Goal: Transaction & Acquisition: Obtain resource

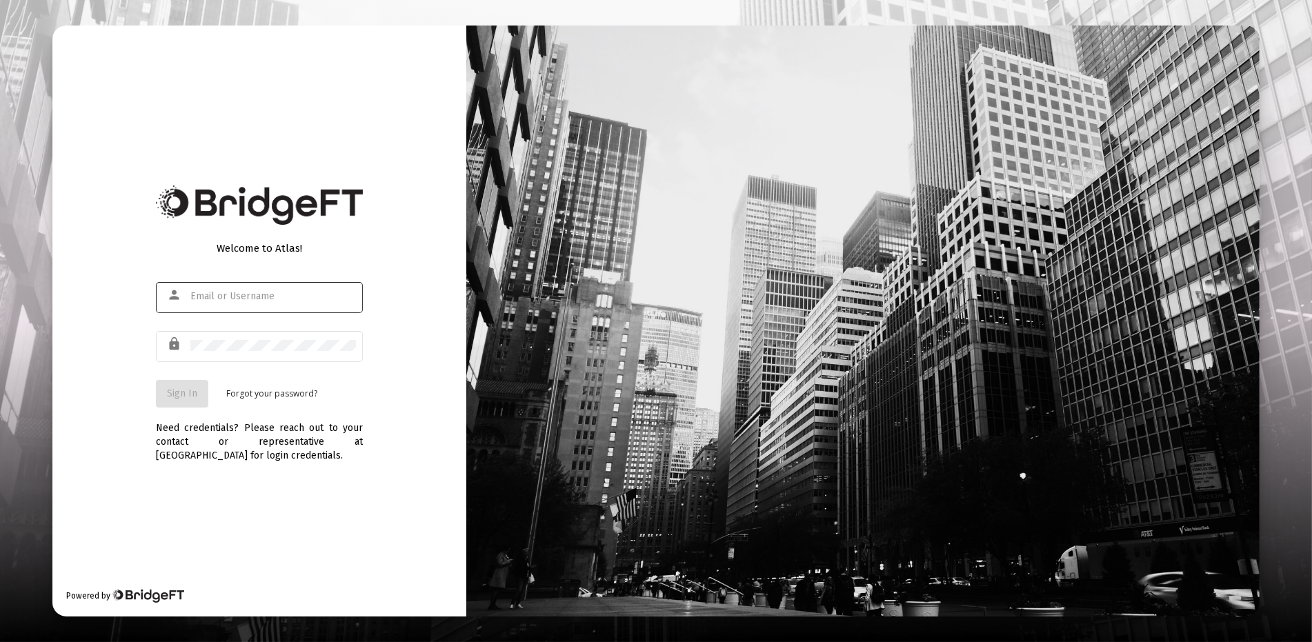
click at [306, 289] on div at bounding box center [273, 296] width 166 height 34
type input "[EMAIL_ADDRESS][DOMAIN_NAME]"
click at [171, 395] on span "Sign In" at bounding box center [182, 394] width 30 height 12
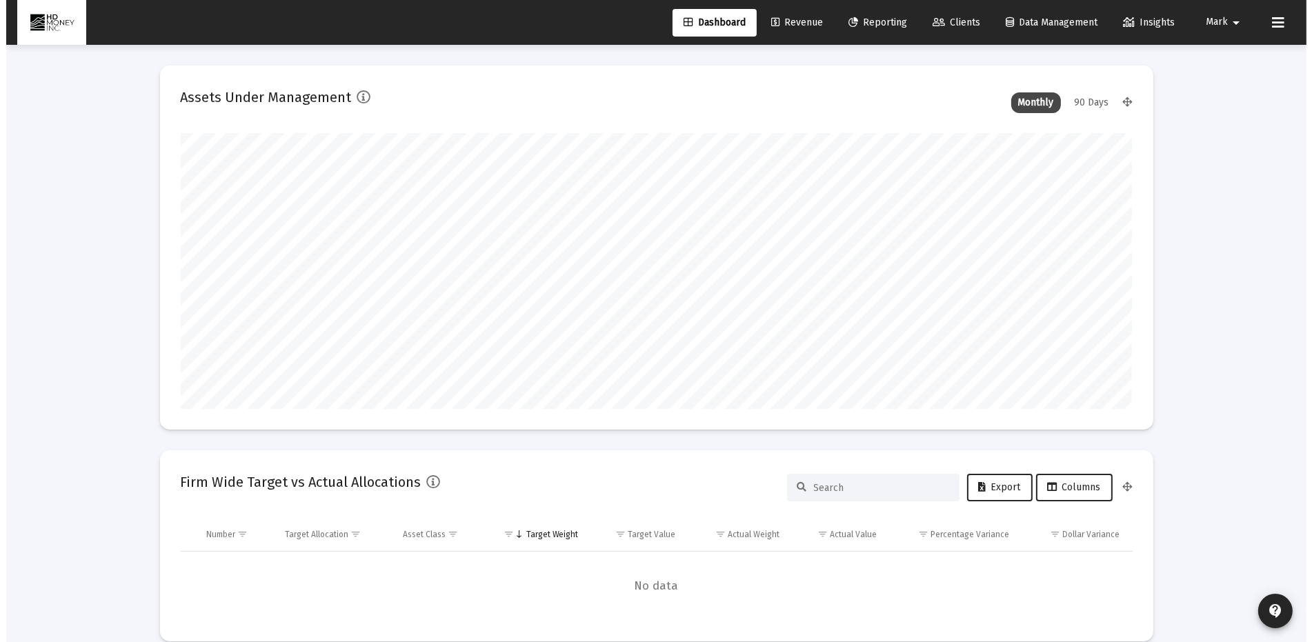
scroll to position [276, 512]
click at [942, 22] on span "Clients" at bounding box center [951, 23] width 48 height 12
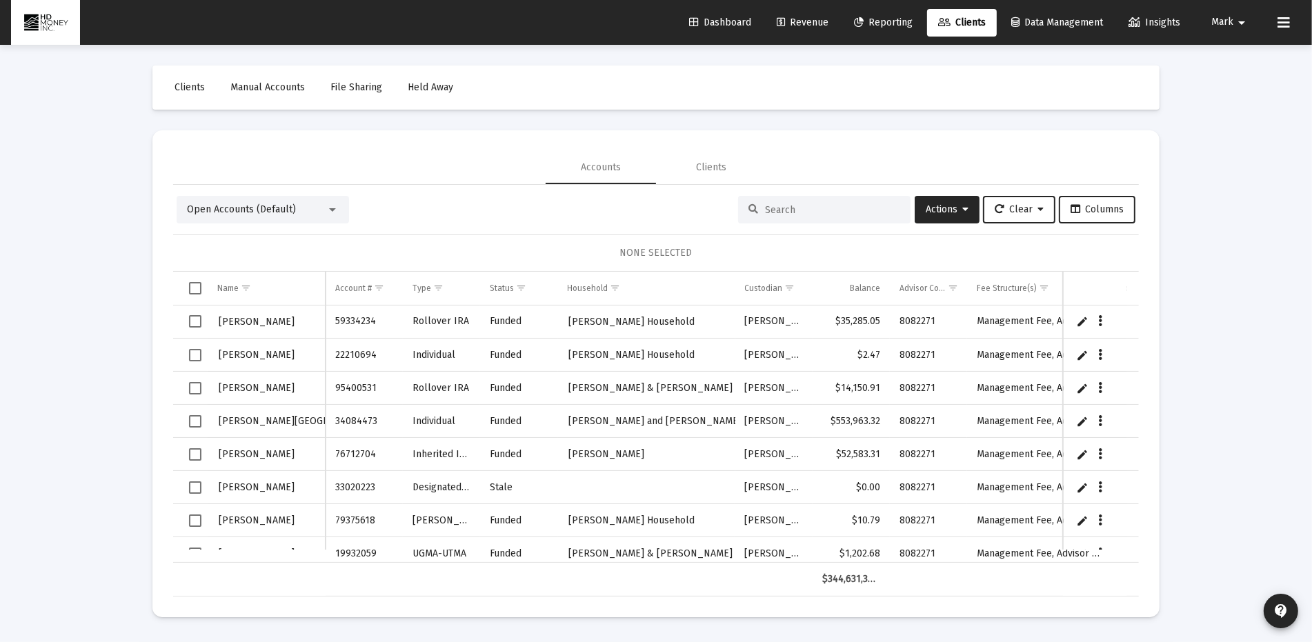
click at [831, 207] on input at bounding box center [832, 210] width 135 height 12
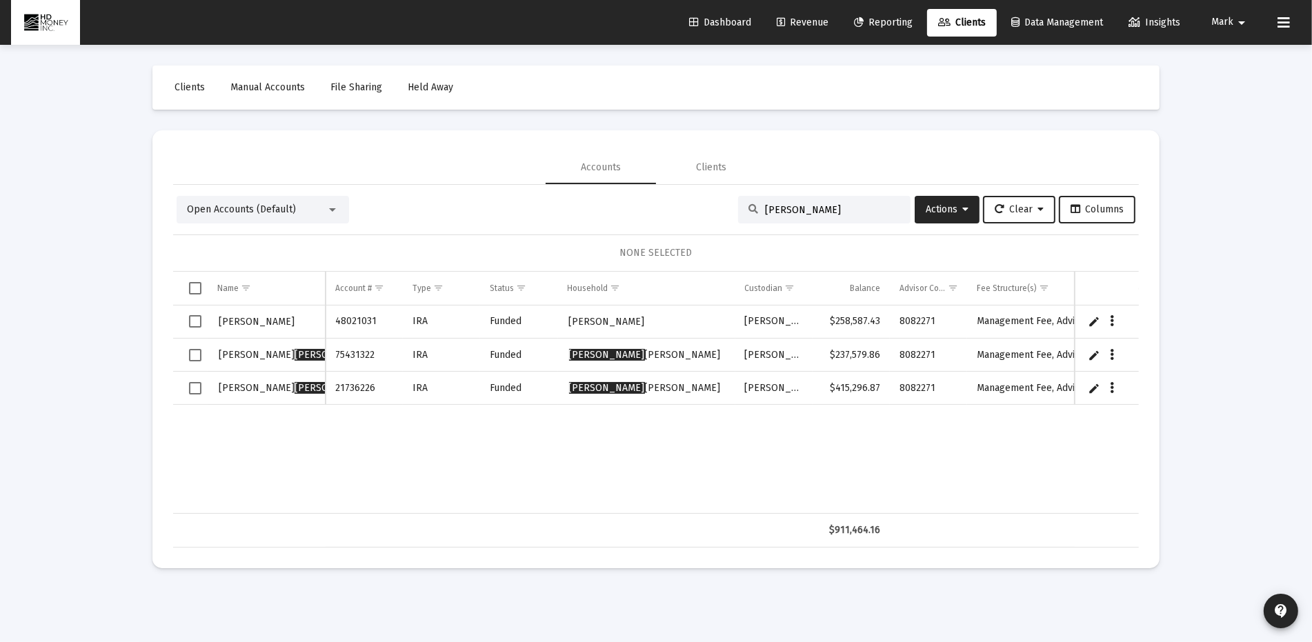
type input "[PERSON_NAME]"
click at [887, 23] on span "Reporting" at bounding box center [883, 23] width 59 height 12
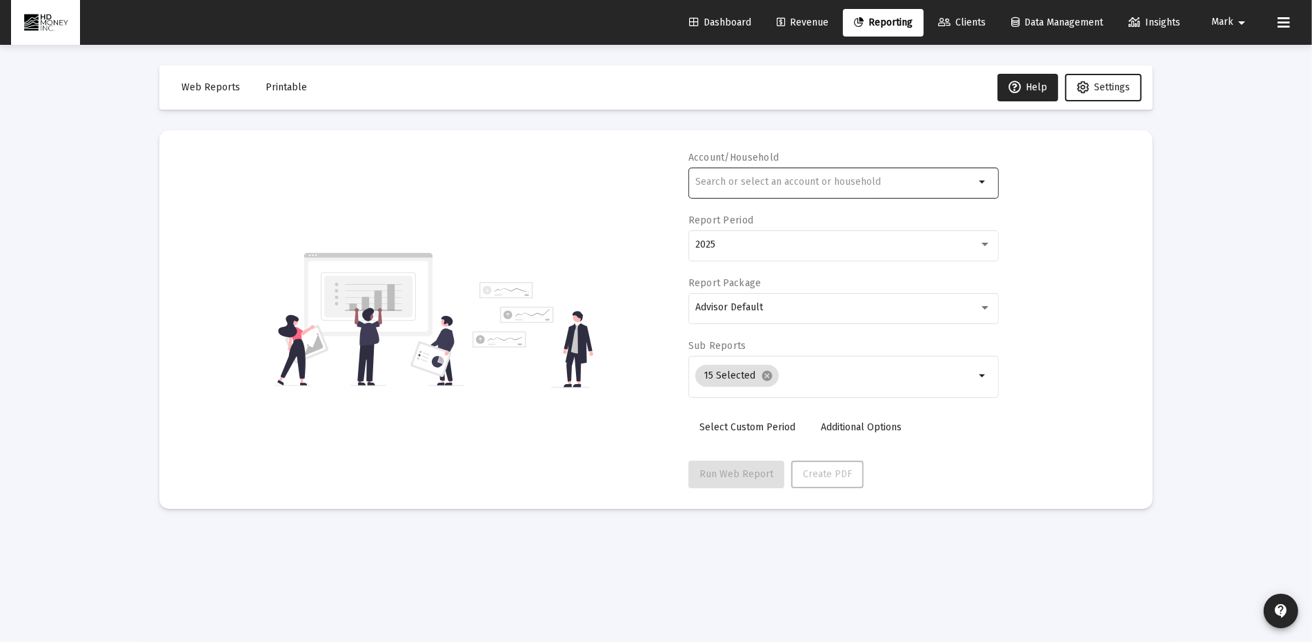
click at [816, 179] on input "text" at bounding box center [835, 182] width 279 height 11
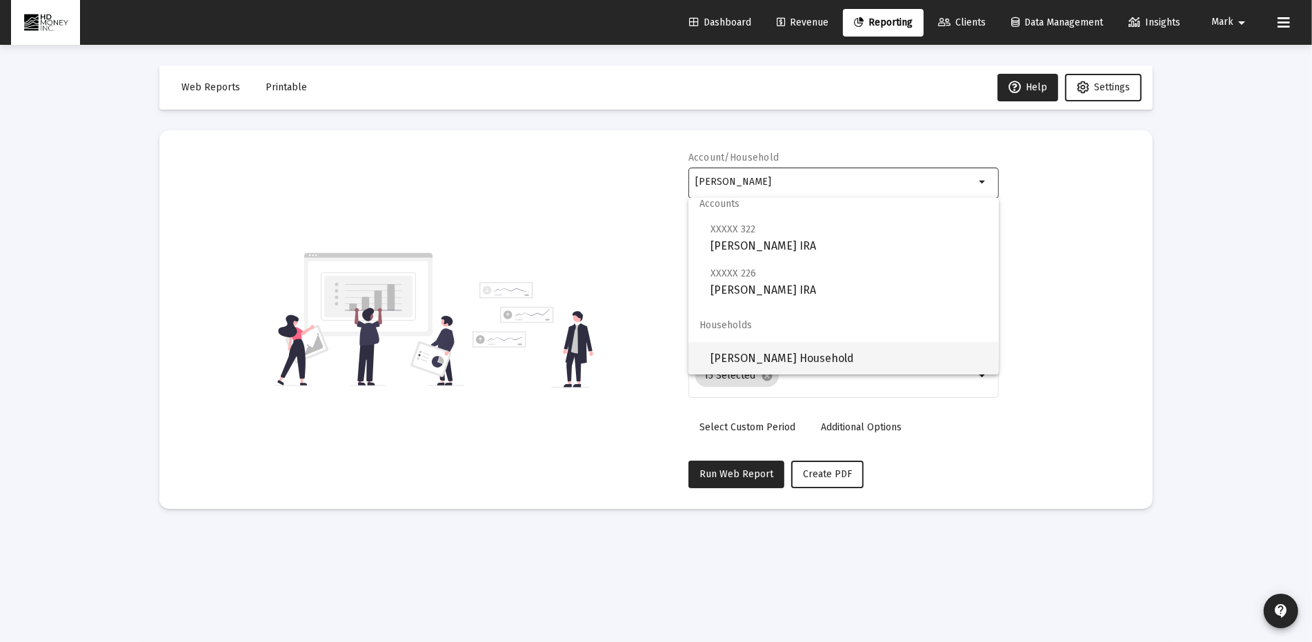
click at [827, 357] on span "[PERSON_NAME] Household" at bounding box center [849, 358] width 277 height 33
type input "[PERSON_NAME] Household"
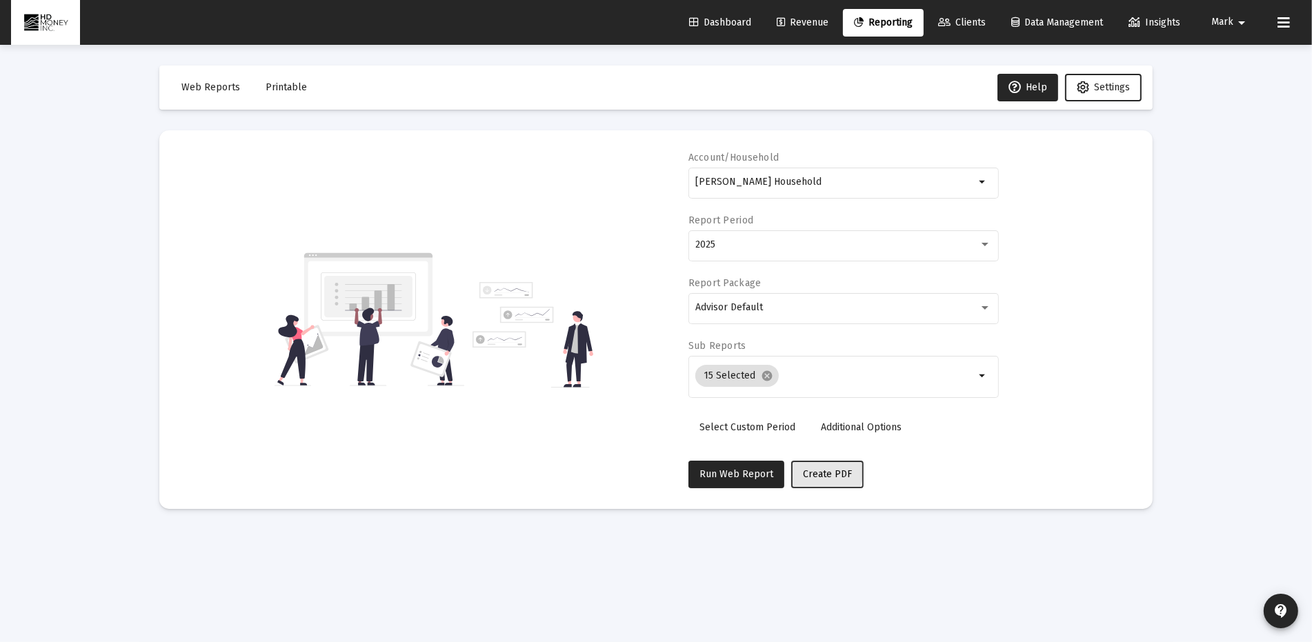
click at [814, 471] on span "Create PDF" at bounding box center [827, 475] width 49 height 12
click at [282, 85] on span "Printable" at bounding box center [286, 87] width 41 height 12
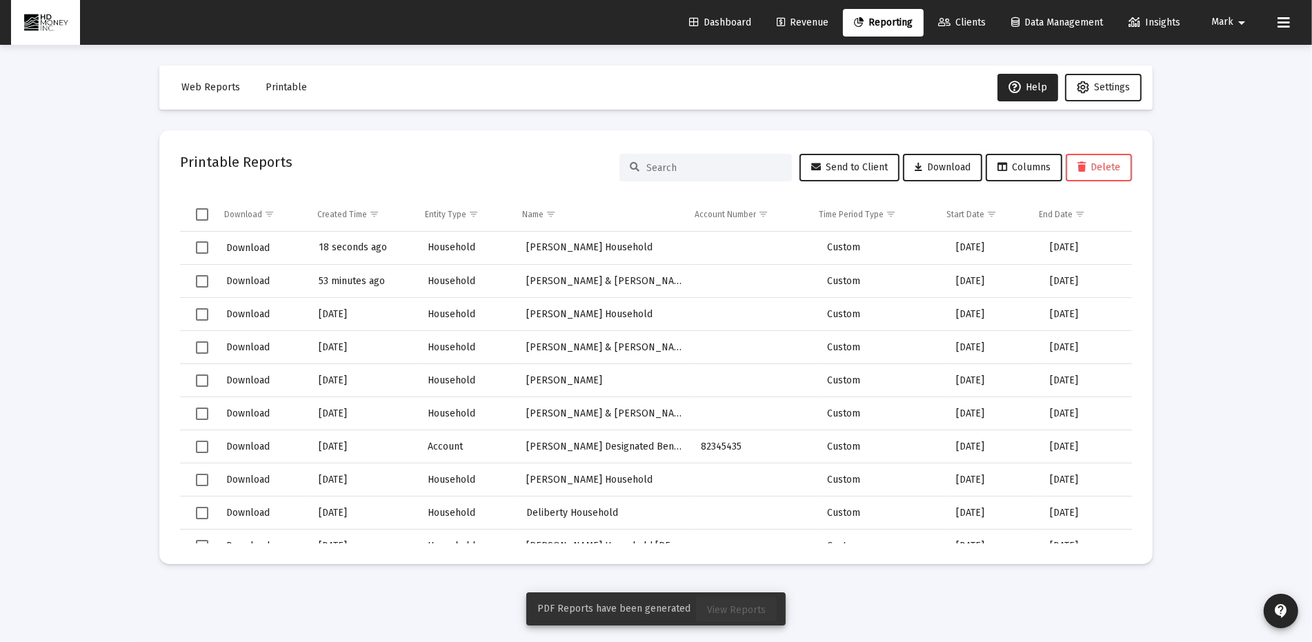
click at [741, 607] on span "View Reports" at bounding box center [736, 610] width 59 height 12
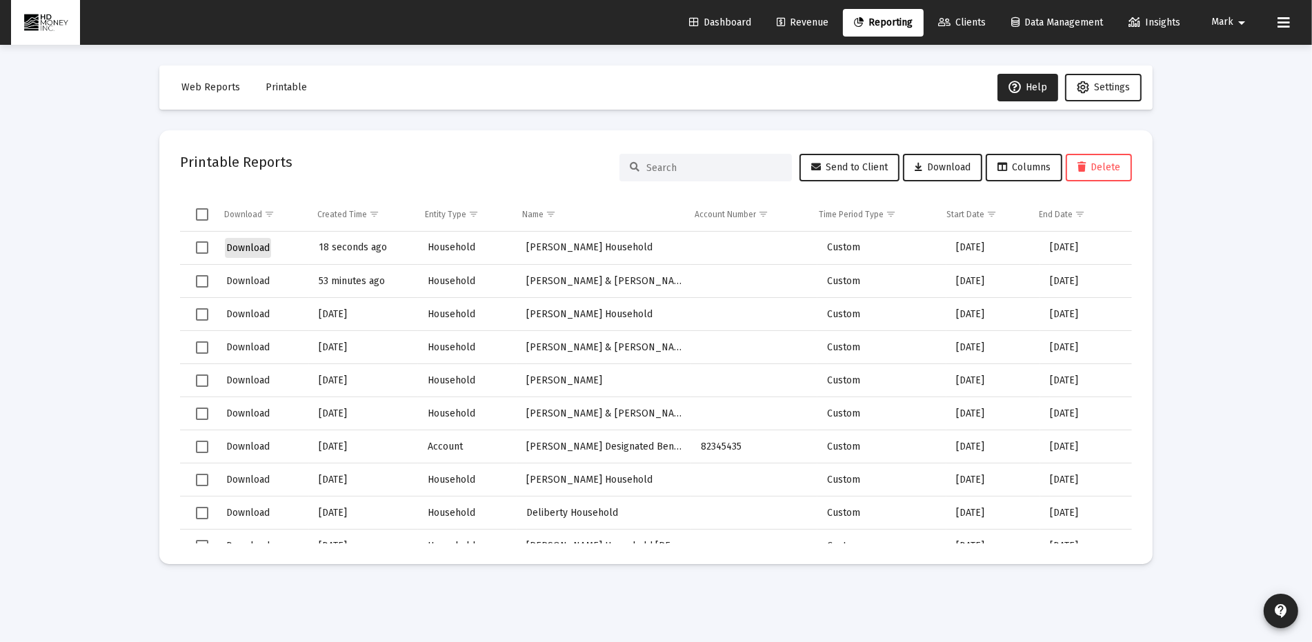
click at [254, 246] on span "Download" at bounding box center [247, 248] width 43 height 12
